Goal: Find specific page/section: Find specific page/section

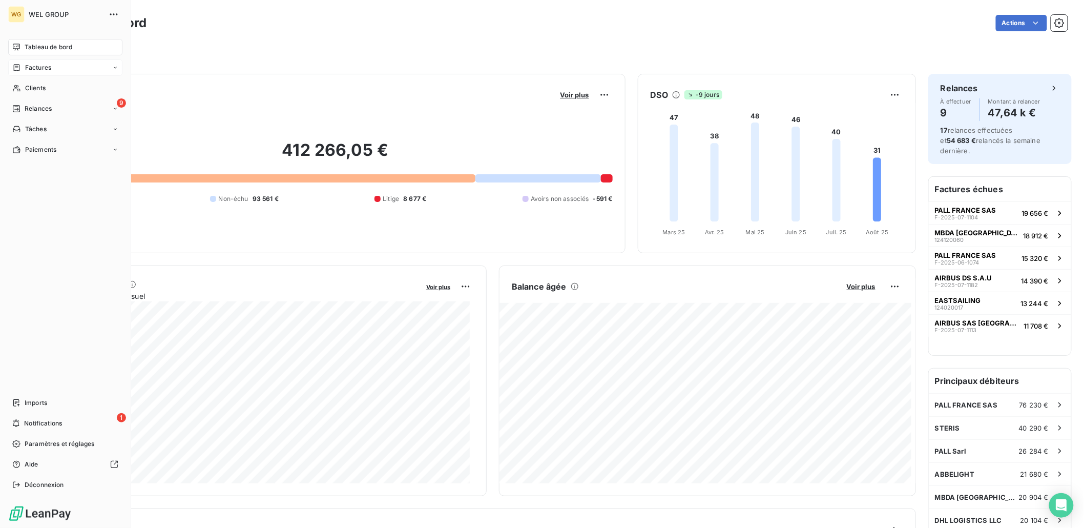
click at [43, 59] on div "Factures" at bounding box center [65, 67] width 114 height 16
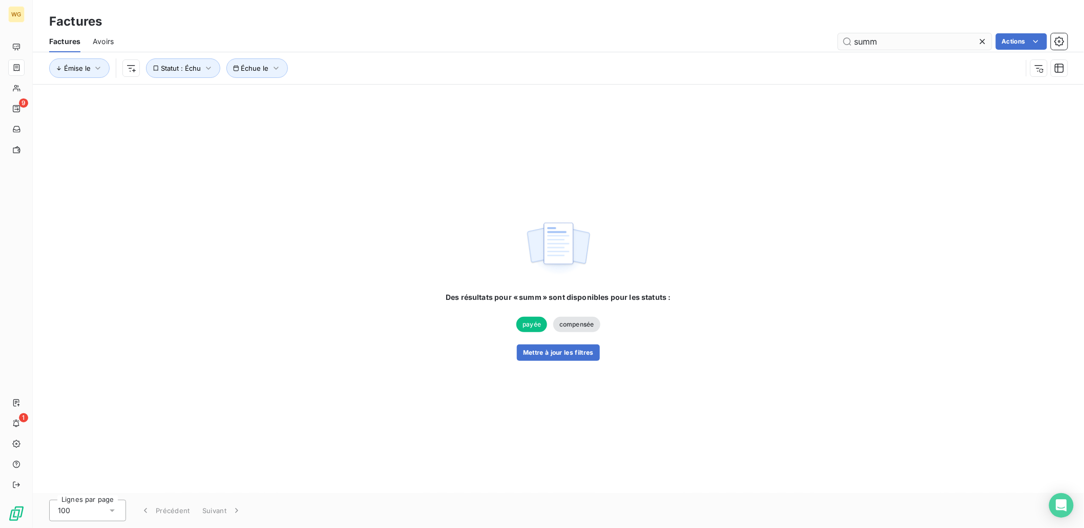
click at [919, 43] on input "summ" at bounding box center [915, 41] width 154 height 16
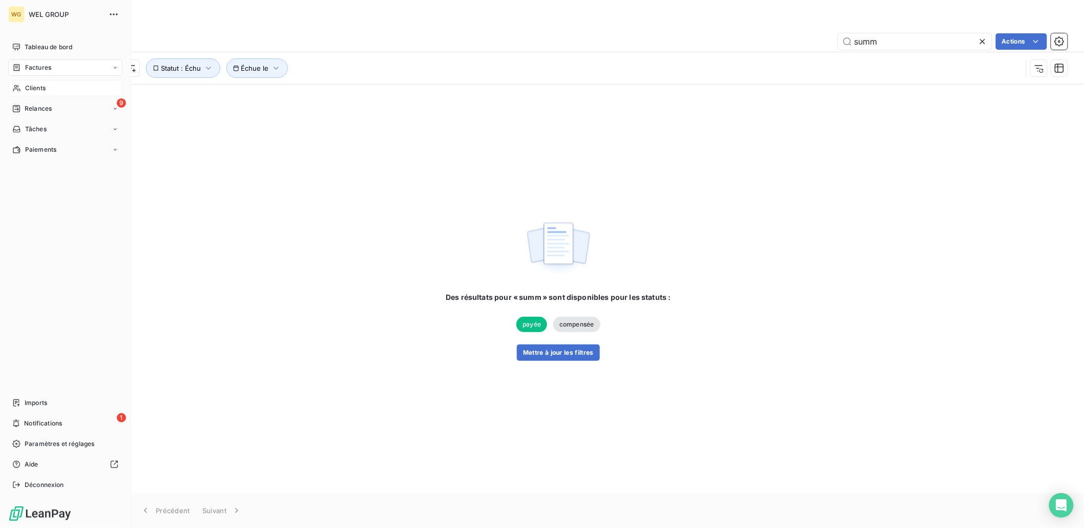
click at [30, 87] on span "Clients" at bounding box center [35, 88] width 20 height 9
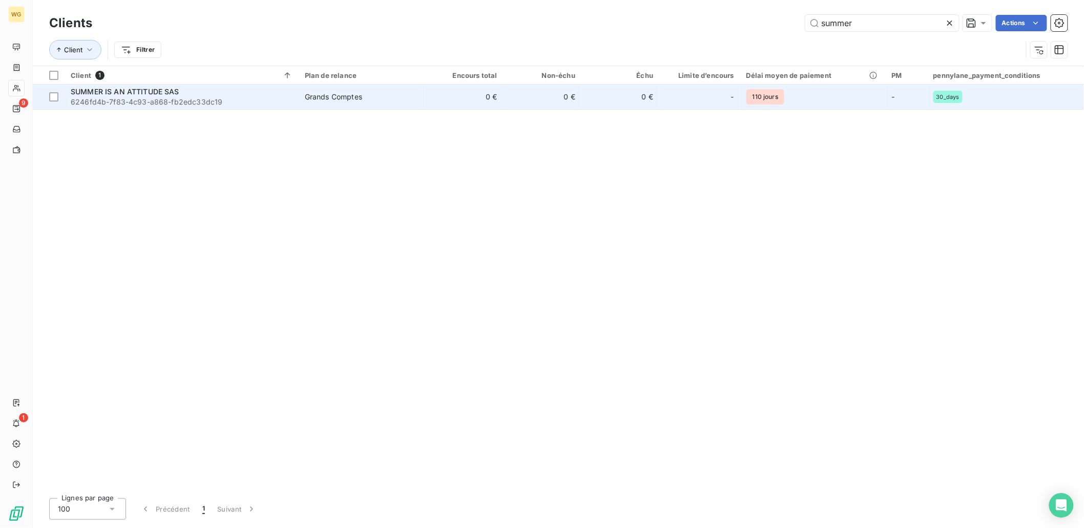
type input "summer"
click at [162, 87] on span "SUMMER IS AN ATTITUDE SAS" at bounding box center [125, 91] width 109 height 9
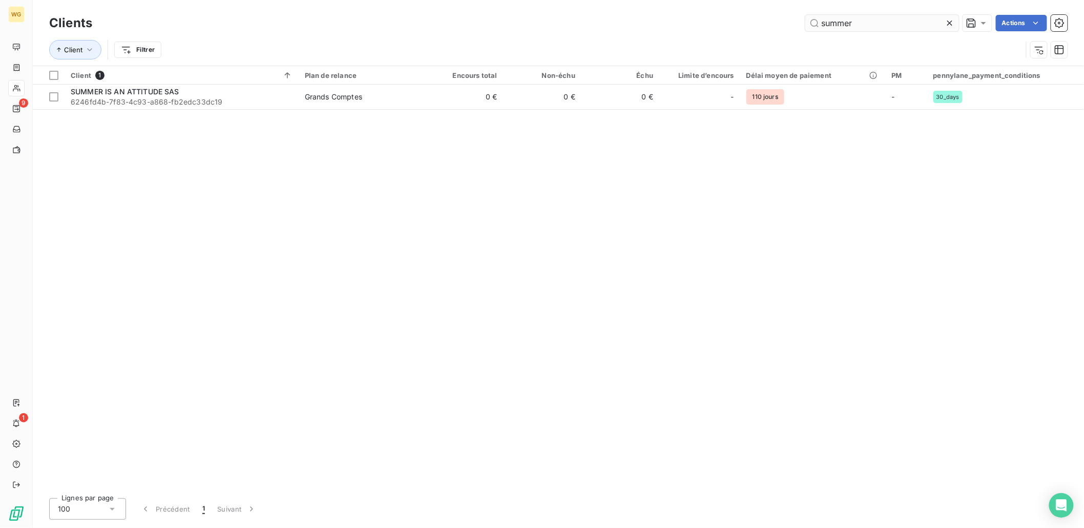
click at [862, 25] on input "summer" at bounding box center [882, 23] width 154 height 16
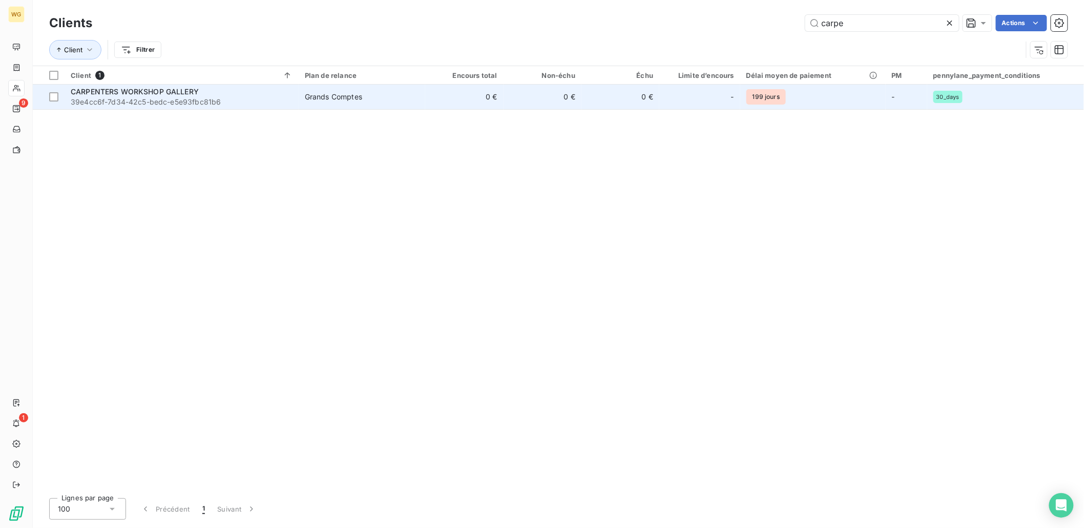
type input "carpe"
click at [120, 89] on span "CARPENTERS WORKSHOP GALLERY" at bounding box center [135, 91] width 128 height 9
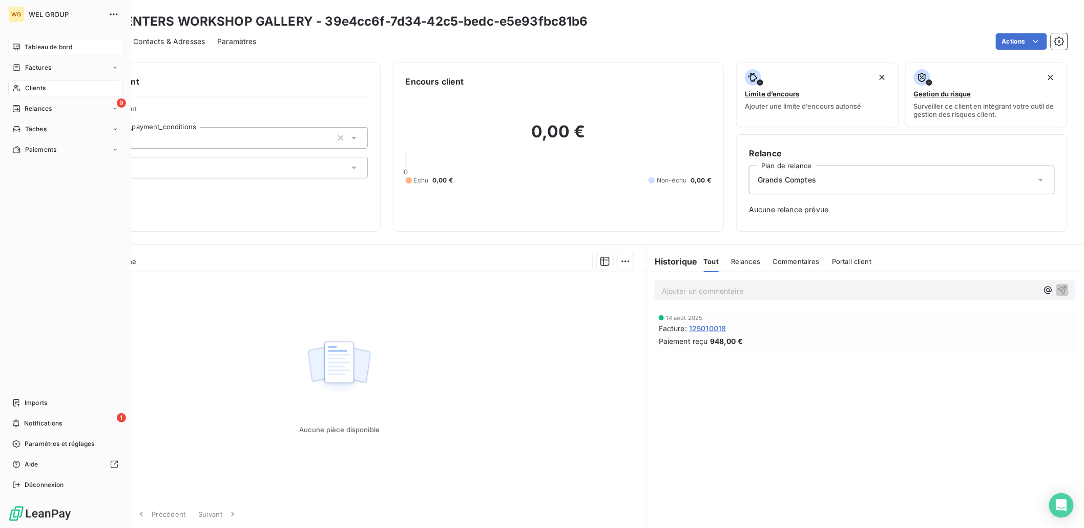
click at [22, 50] on div "Tableau de bord" at bounding box center [65, 47] width 114 height 16
